Goal: Information Seeking & Learning: Learn about a topic

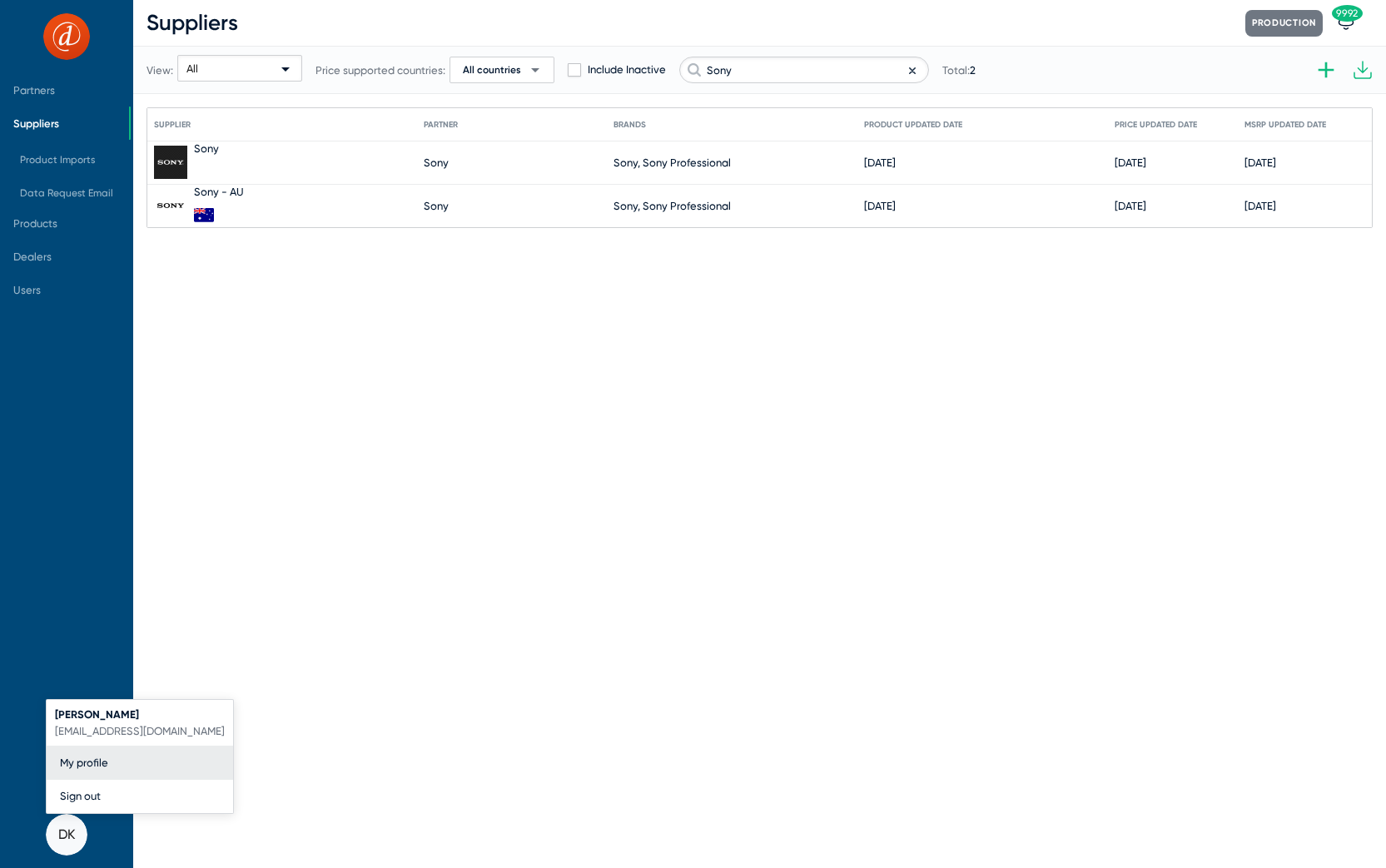
click at [911, 70] on div at bounding box center [693, 434] width 1386 height 868
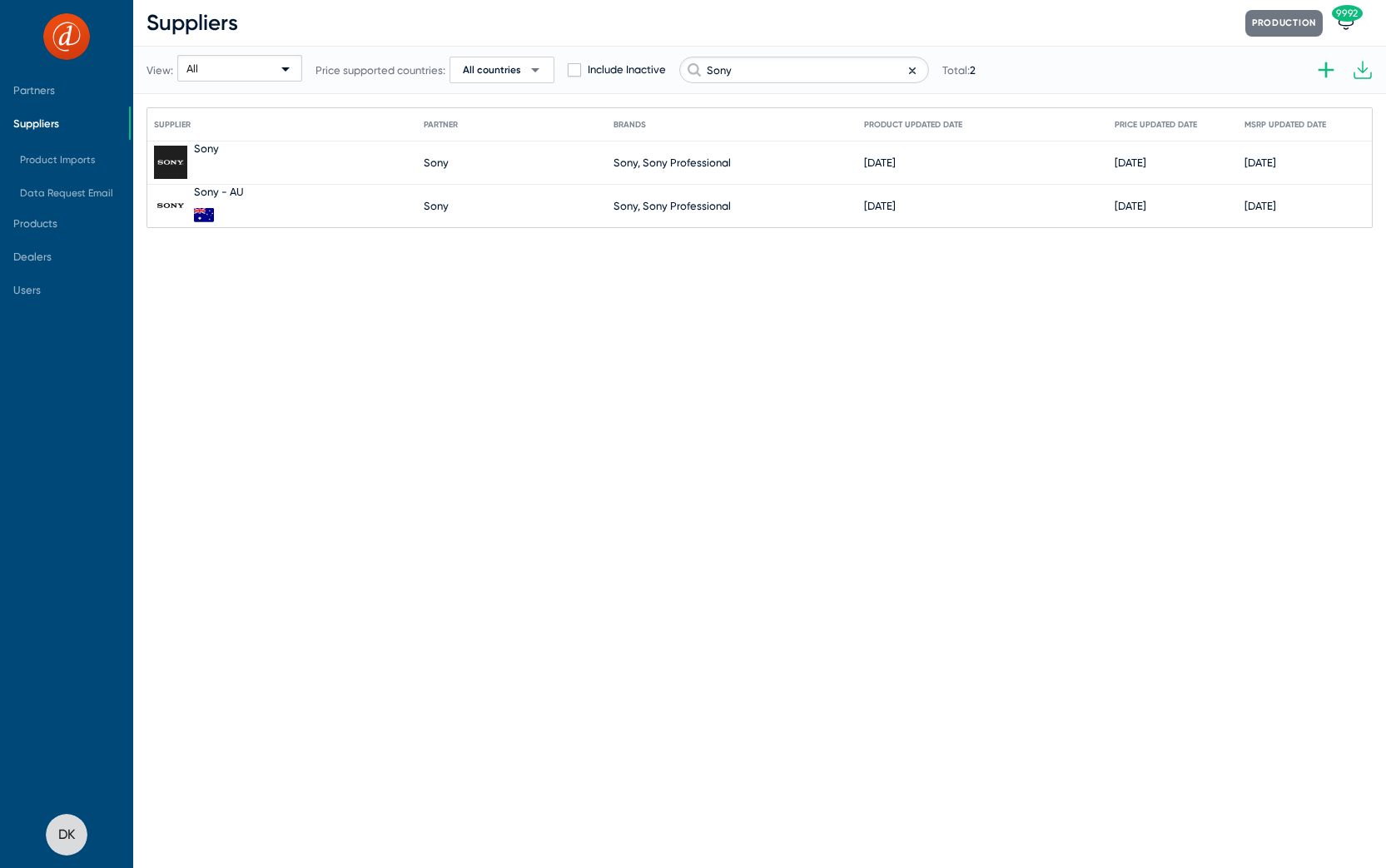
click at [911, 70] on icon at bounding box center [912, 71] width 5 height 5
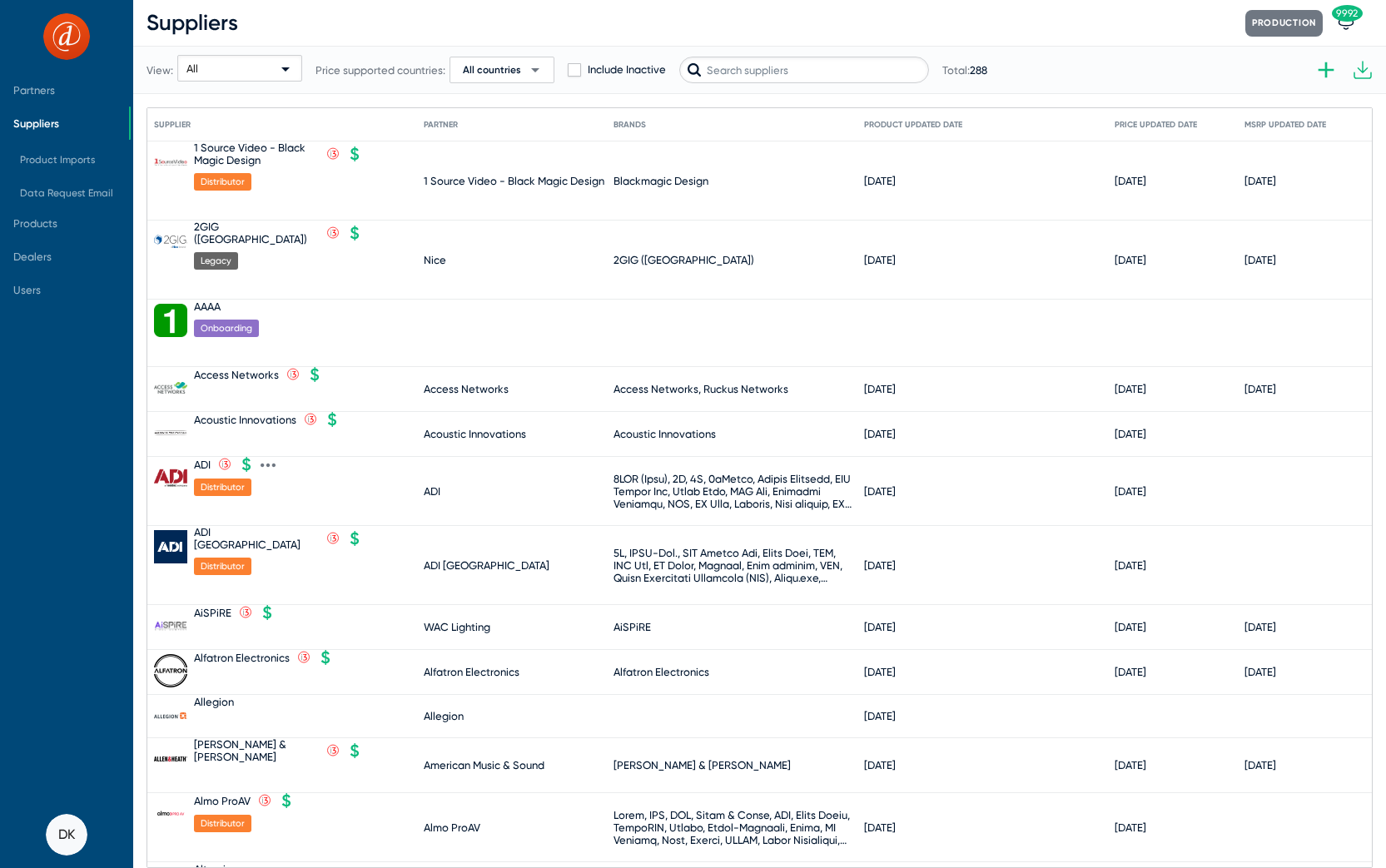
click at [203, 458] on div "ADI" at bounding box center [202, 464] width 17 height 13
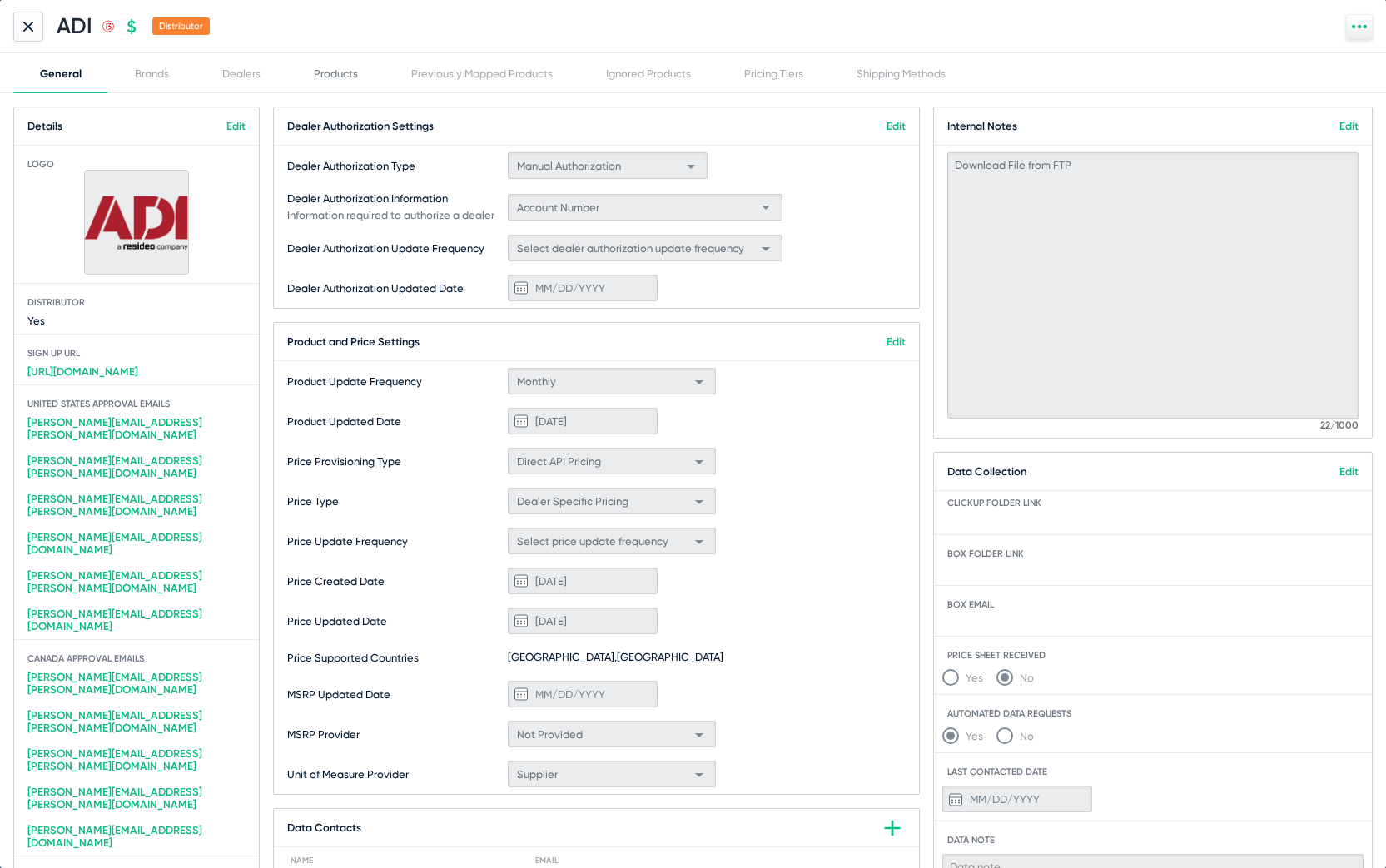
click at [339, 75] on div "Products" at bounding box center [336, 73] width 44 height 13
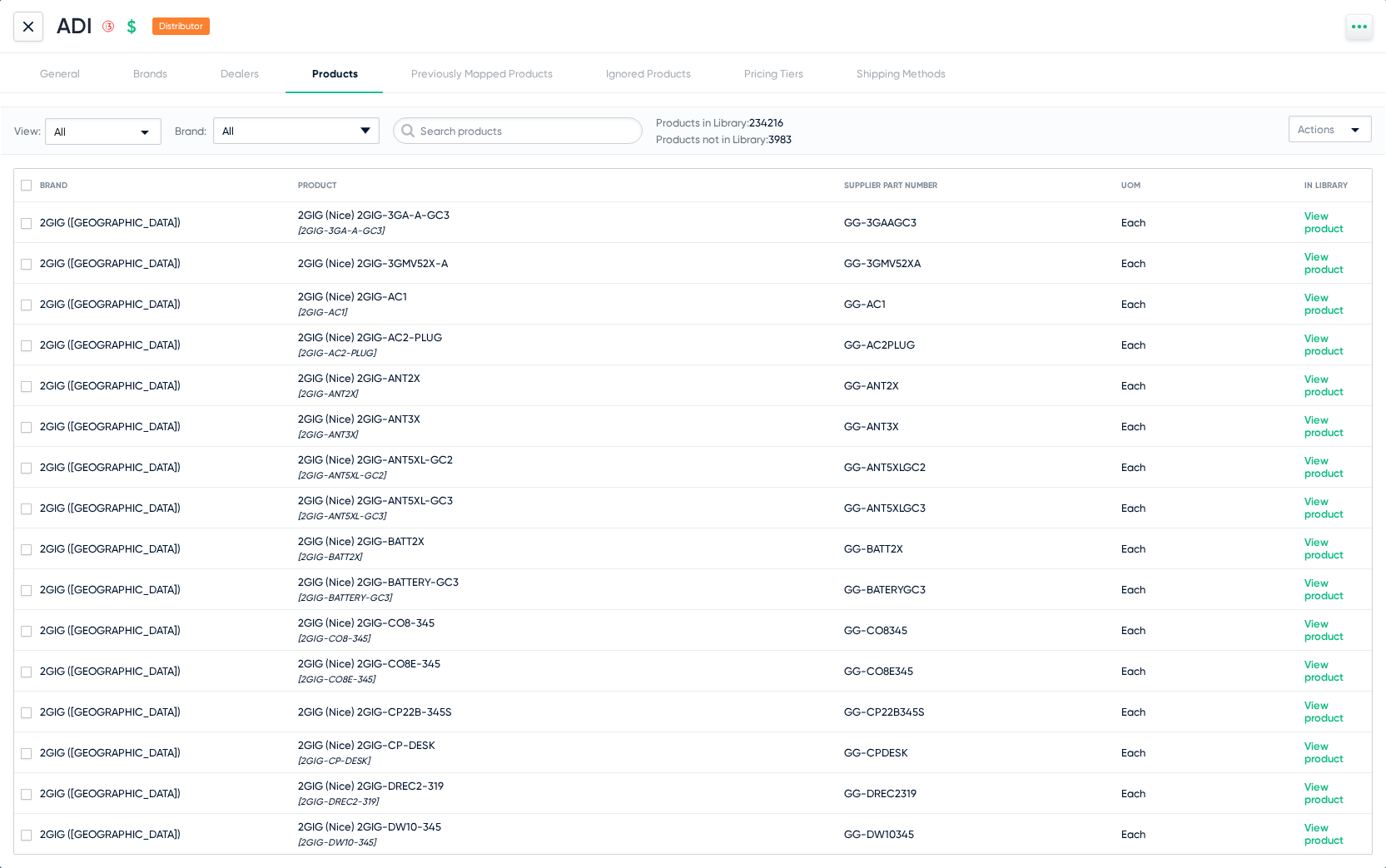
click at [364, 133] on icon "arrow-drop-down-18px Created with Sketch." at bounding box center [365, 130] width 10 height 10
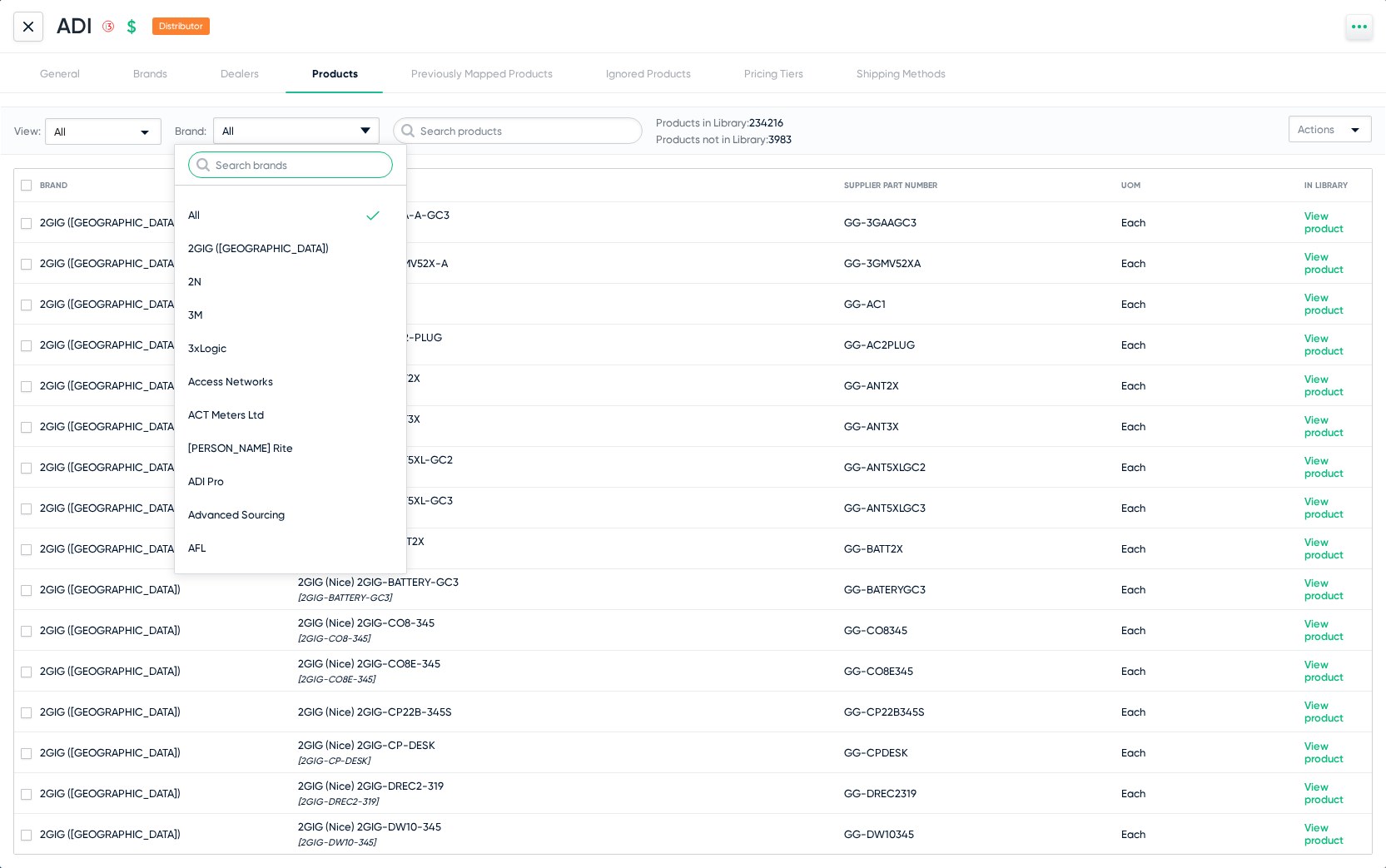
click at [309, 169] on input "text" at bounding box center [290, 165] width 204 height 27
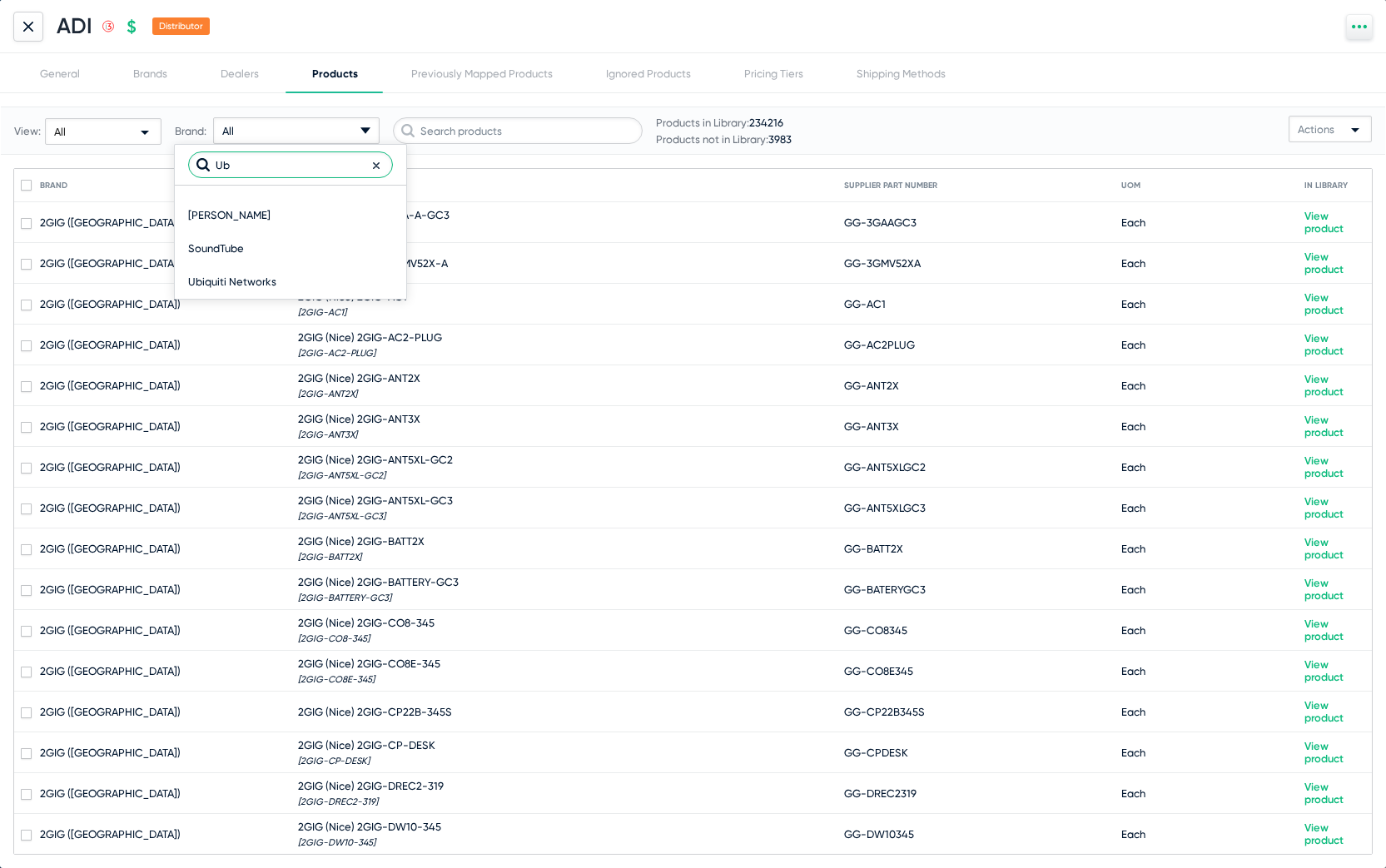
type input "Ub"
drag, startPoint x: 307, startPoint y: 174, endPoint x: 262, endPoint y: 281, distance: 116.1
click at [262, 281] on span "Ubiquiti Networks" at bounding box center [232, 283] width 88 height 34
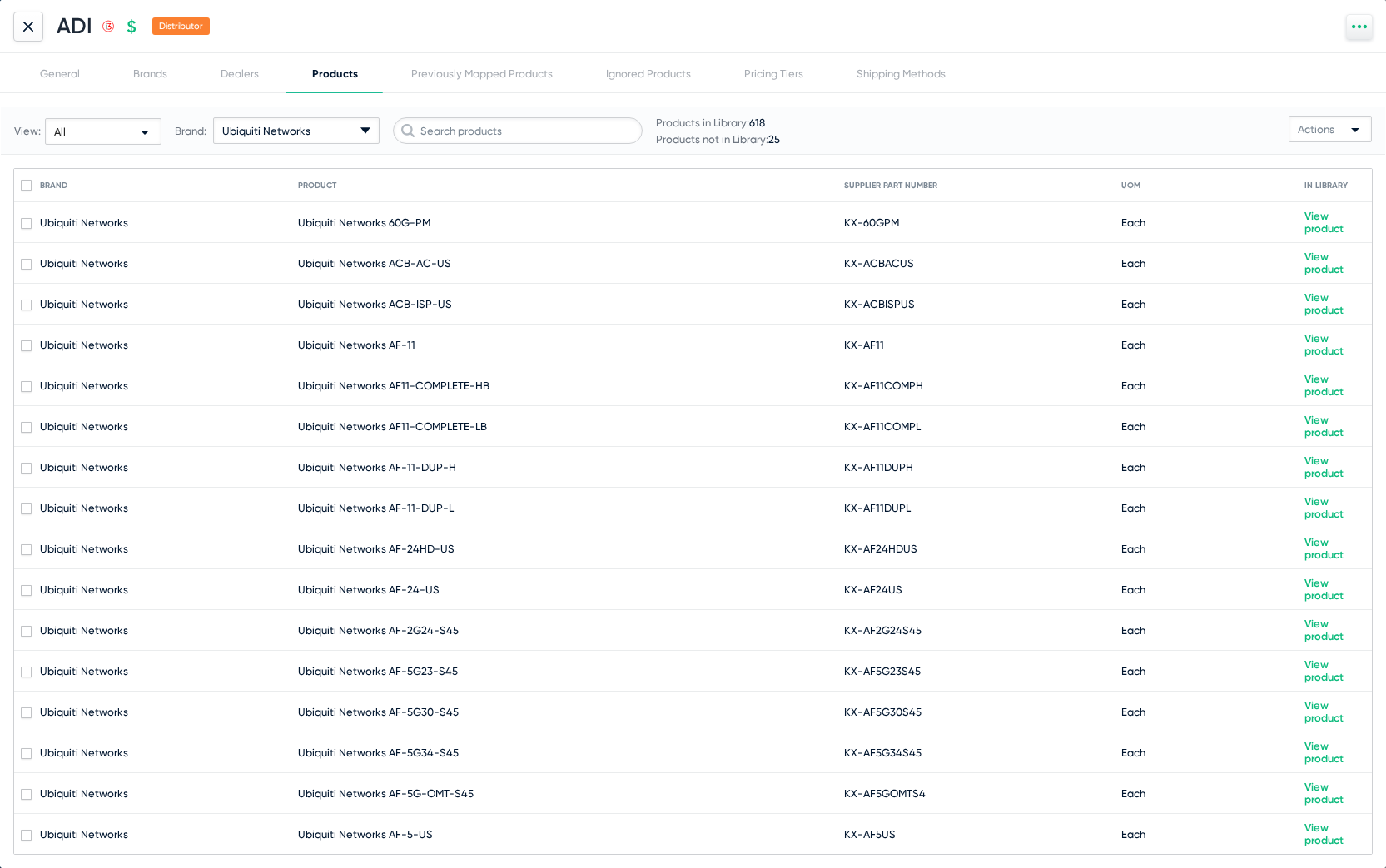
click at [31, 31] on icon at bounding box center [29, 27] width 10 height 10
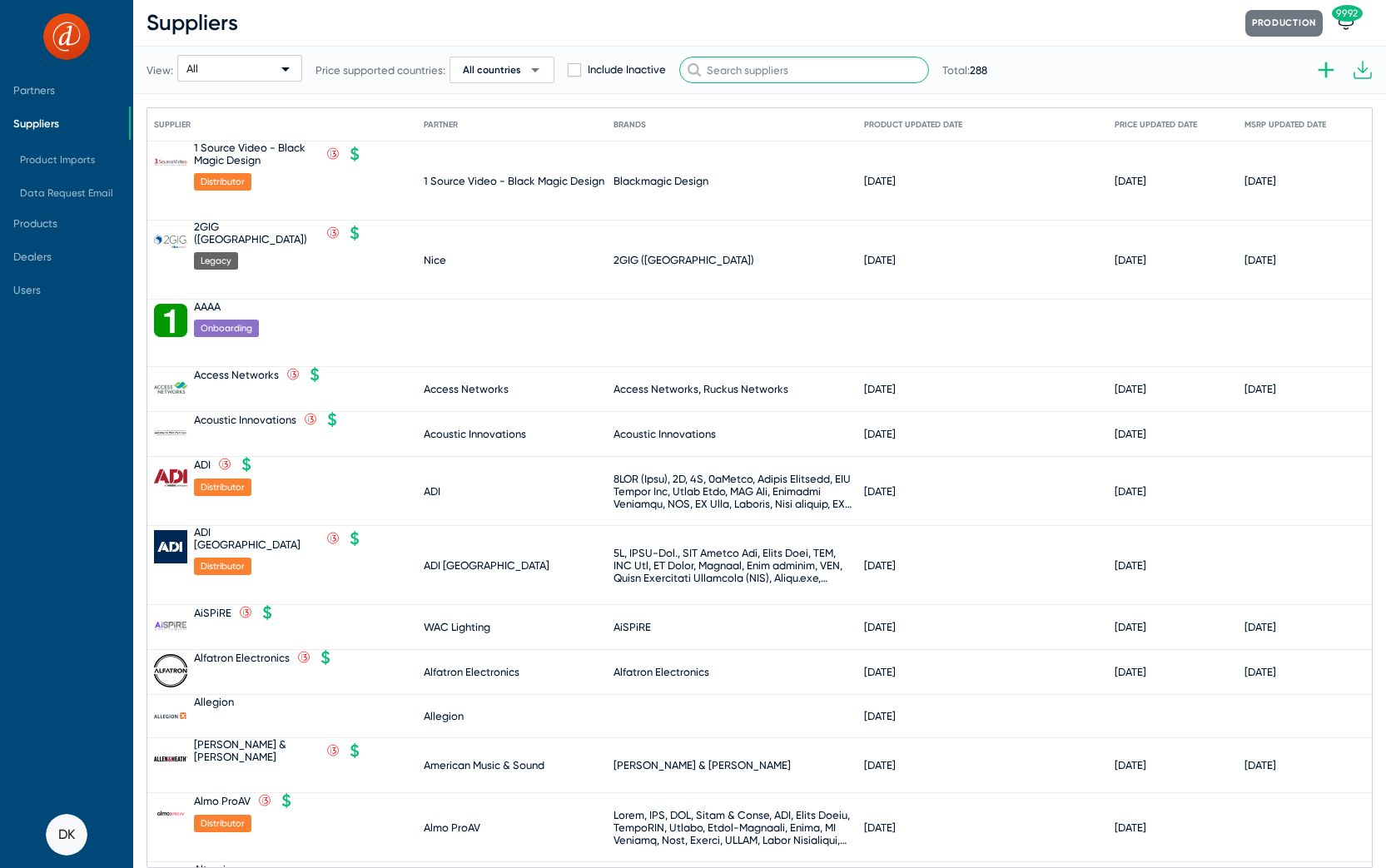
click at [759, 74] on input "text" at bounding box center [804, 70] width 250 height 27
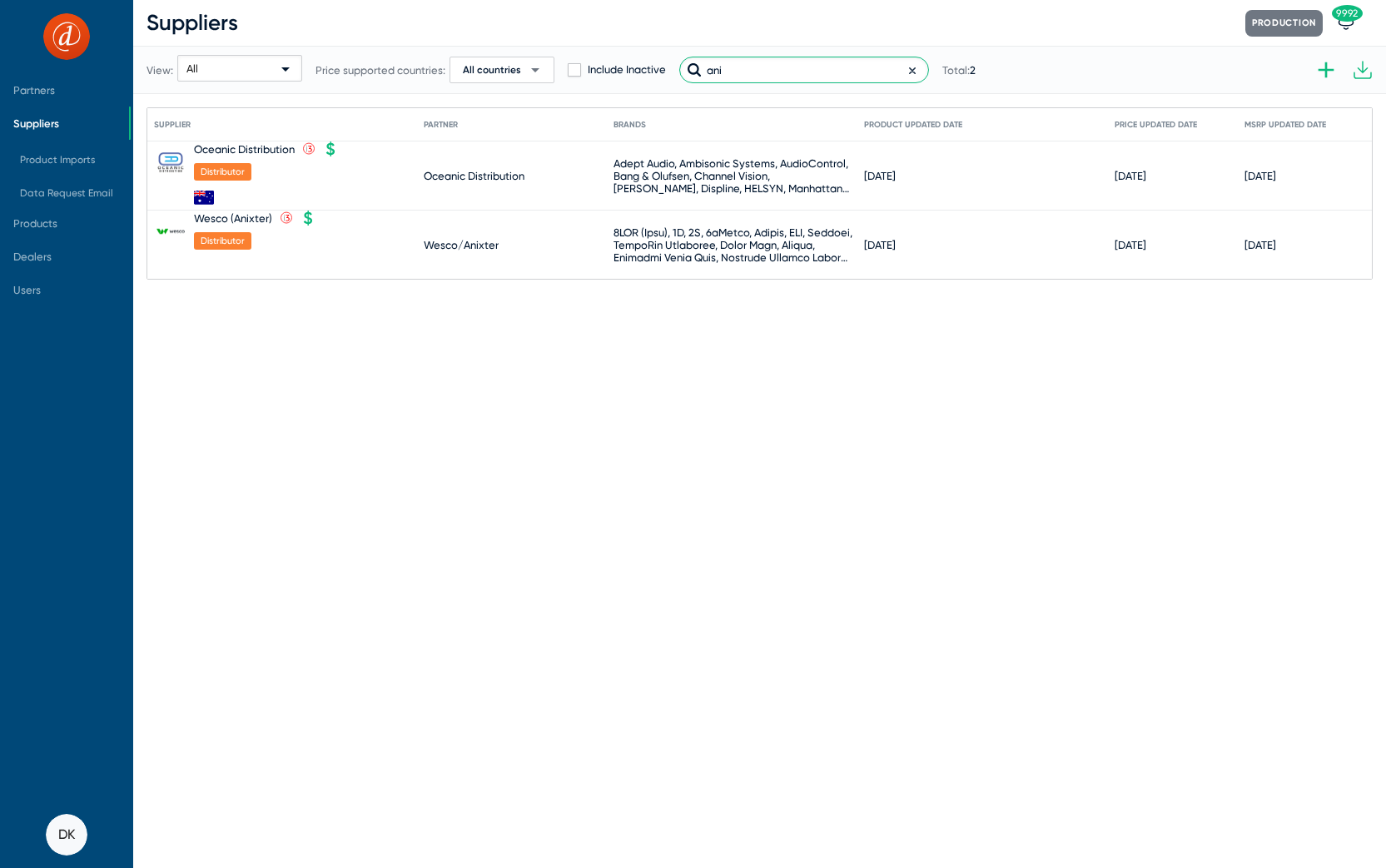
type input "[PERSON_NAME]"
drag, startPoint x: 757, startPoint y: 77, endPoint x: 242, endPoint y: 219, distance: 534.2
click at [242, 219] on div "Wesco (Anixter)" at bounding box center [232, 218] width 78 height 13
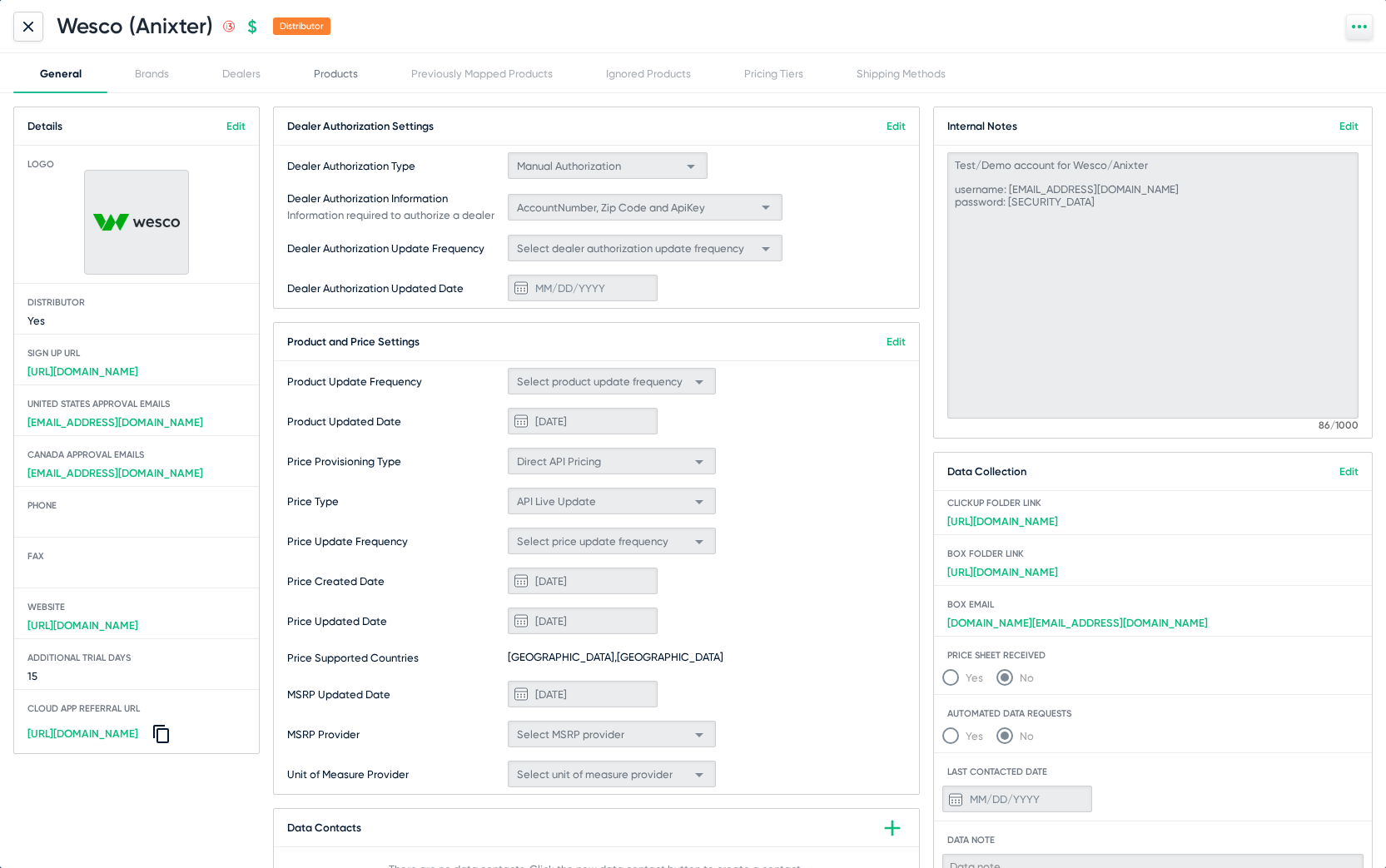
click at [347, 82] on div "Products" at bounding box center [336, 72] width 98 height 40
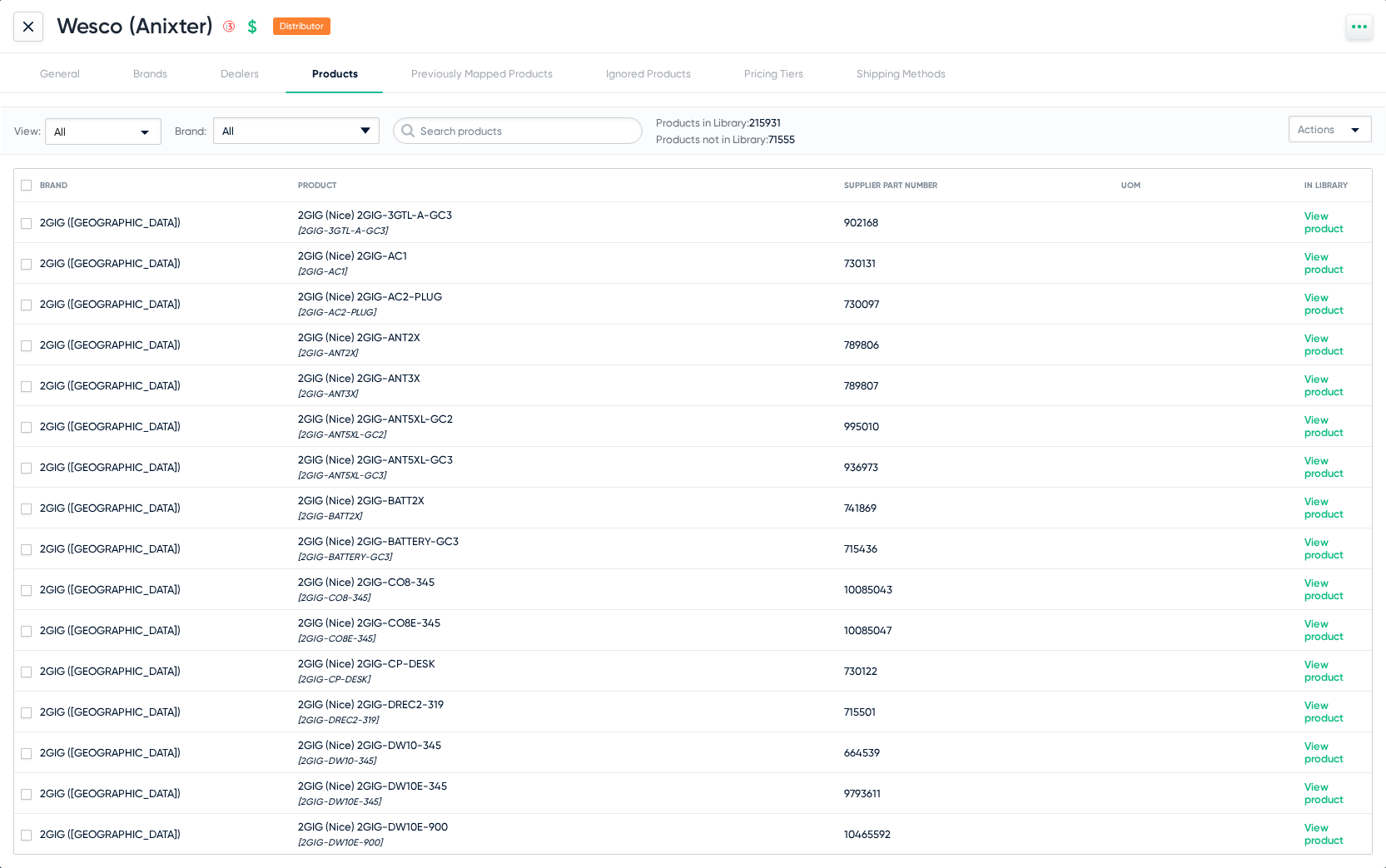
click at [360, 131] on icon "arrow-drop-down-18px Created with Sketch." at bounding box center [365, 130] width 10 height 10
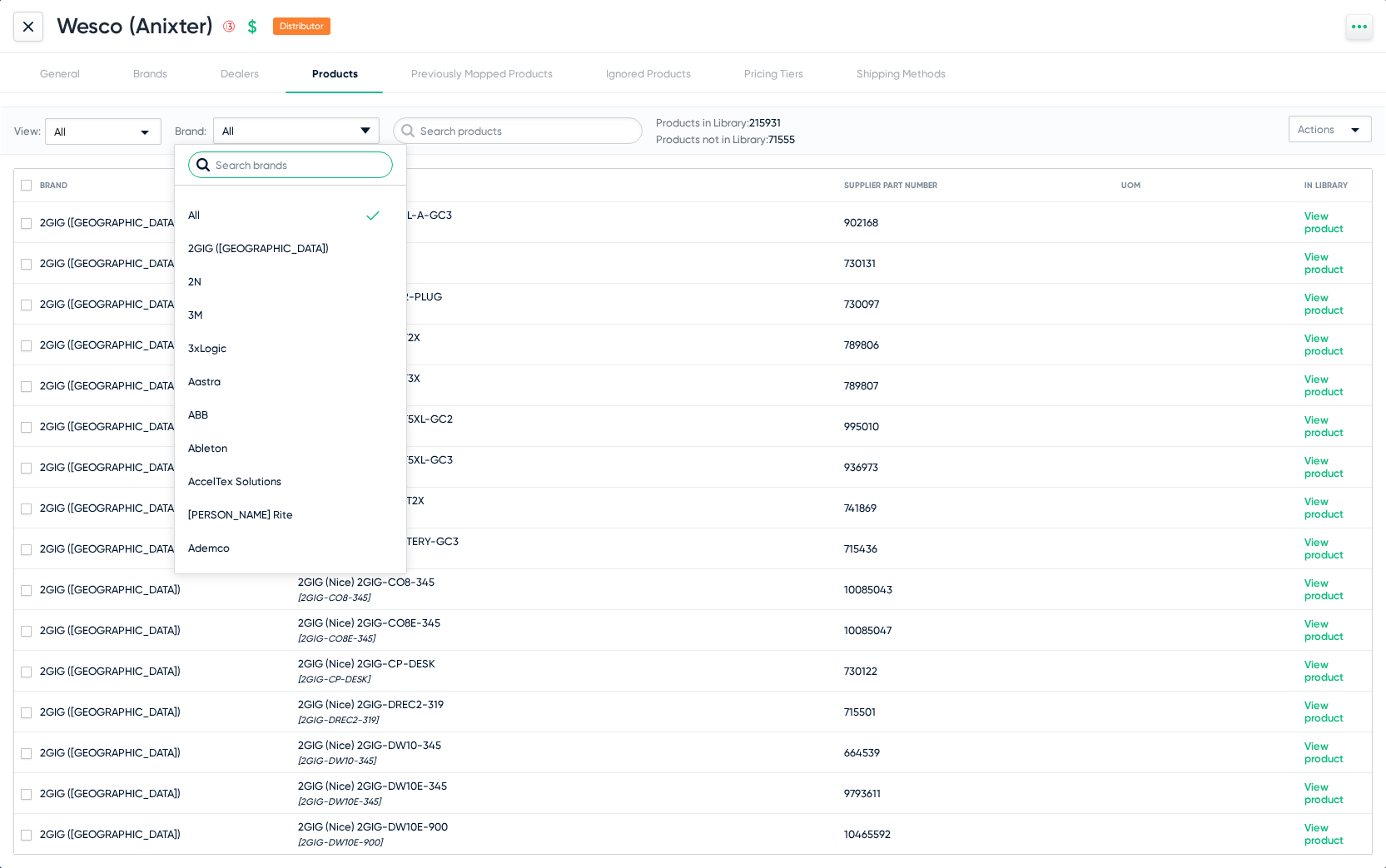
click at [308, 159] on input "text" at bounding box center [290, 165] width 204 height 27
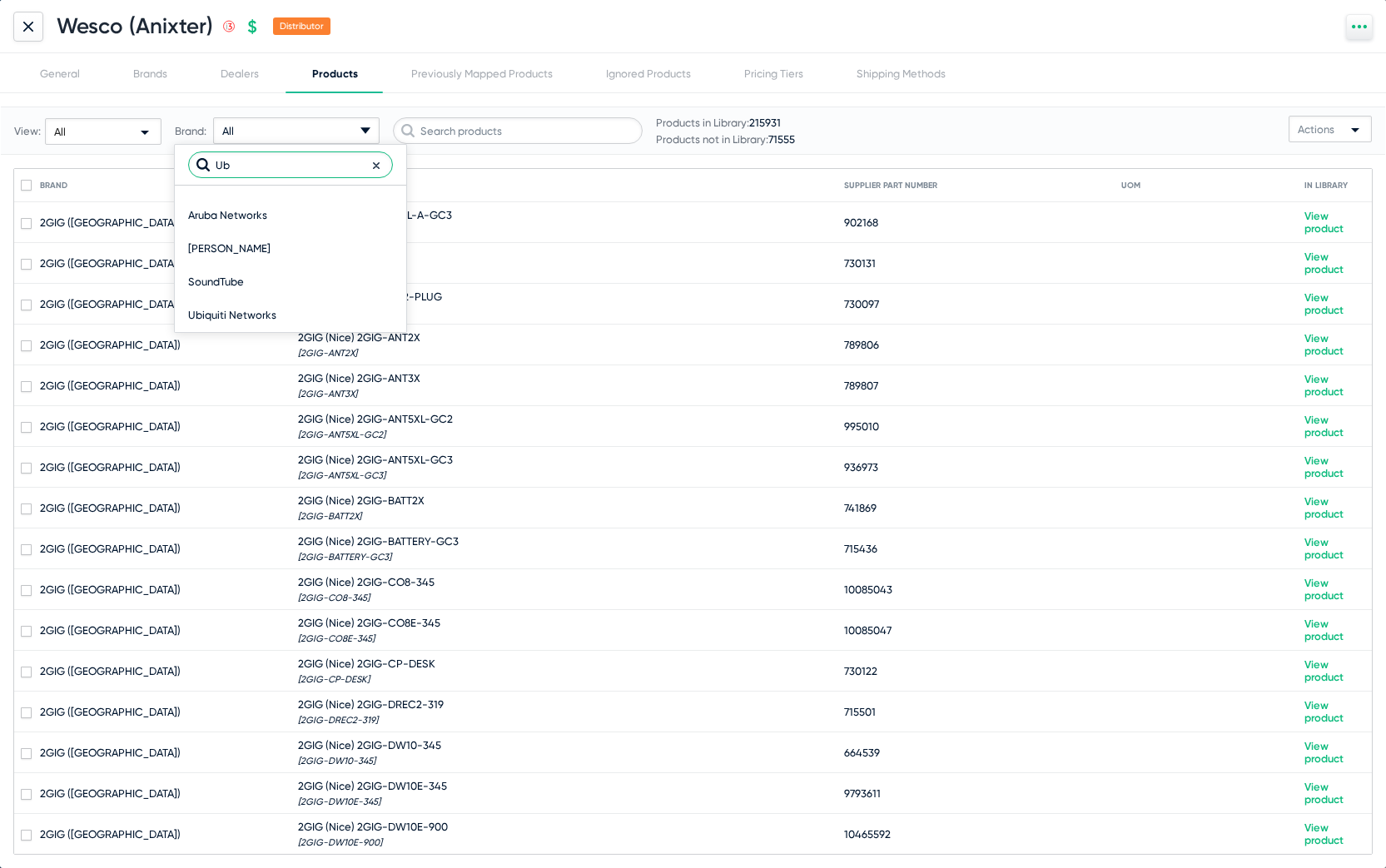
type input "Ub"
drag, startPoint x: 308, startPoint y: 159, endPoint x: 236, endPoint y: 313, distance: 170.0
click at [236, 313] on span "Ubiquiti Networks" at bounding box center [232, 315] width 88 height 34
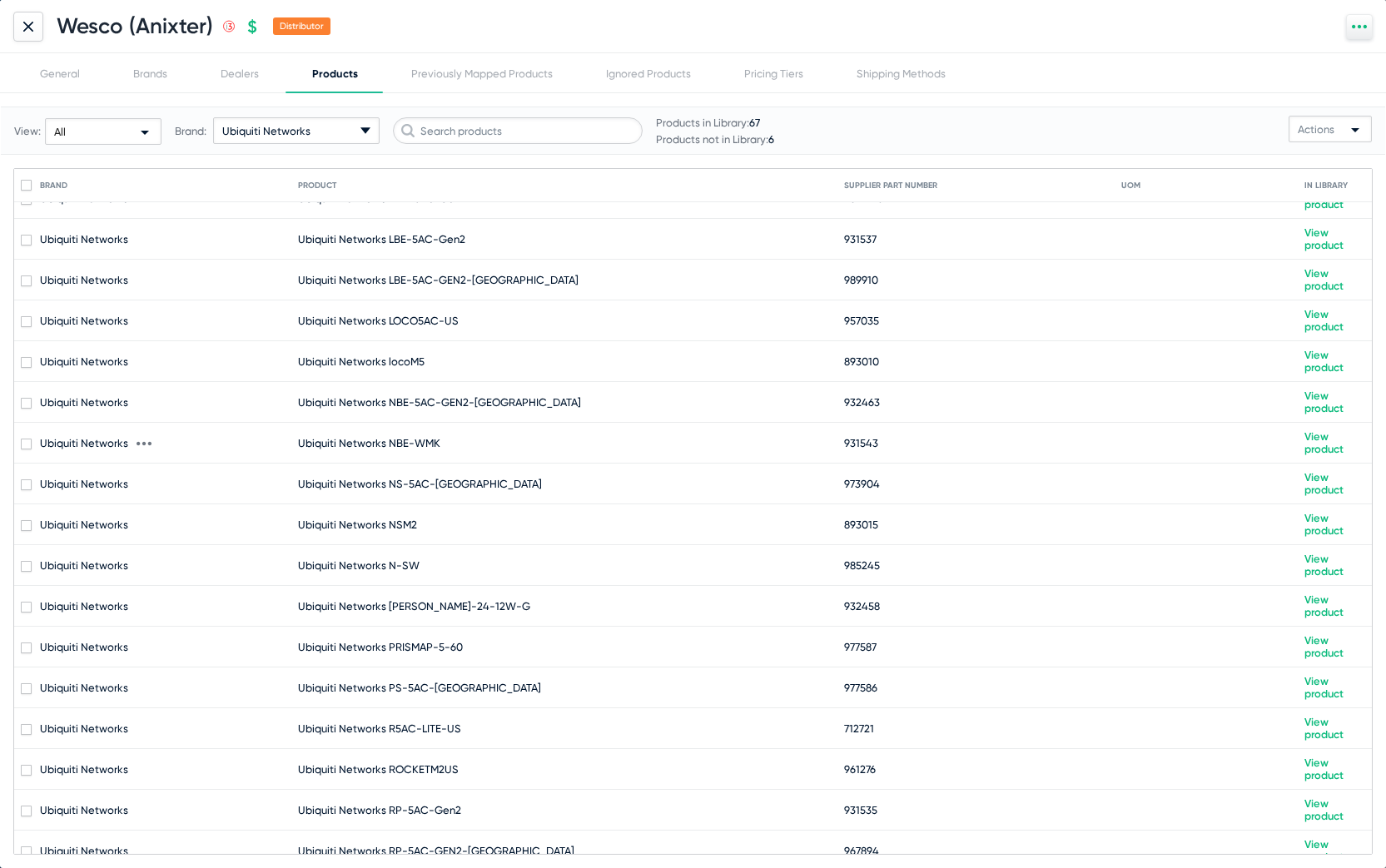
scroll to position [1009, 0]
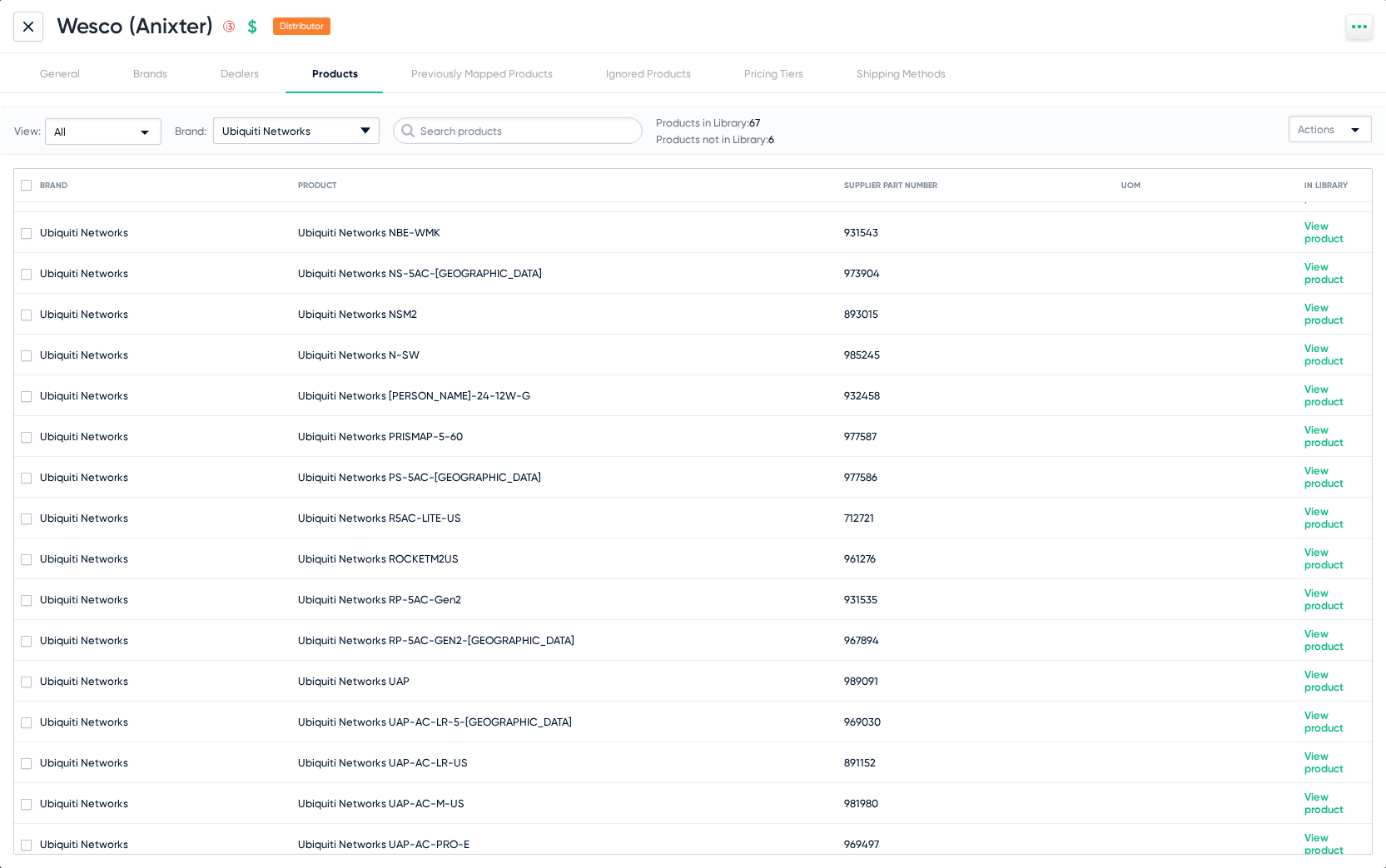
click at [38, 27] on div at bounding box center [29, 27] width 30 height 30
